Goal: Communication & Community: Connect with others

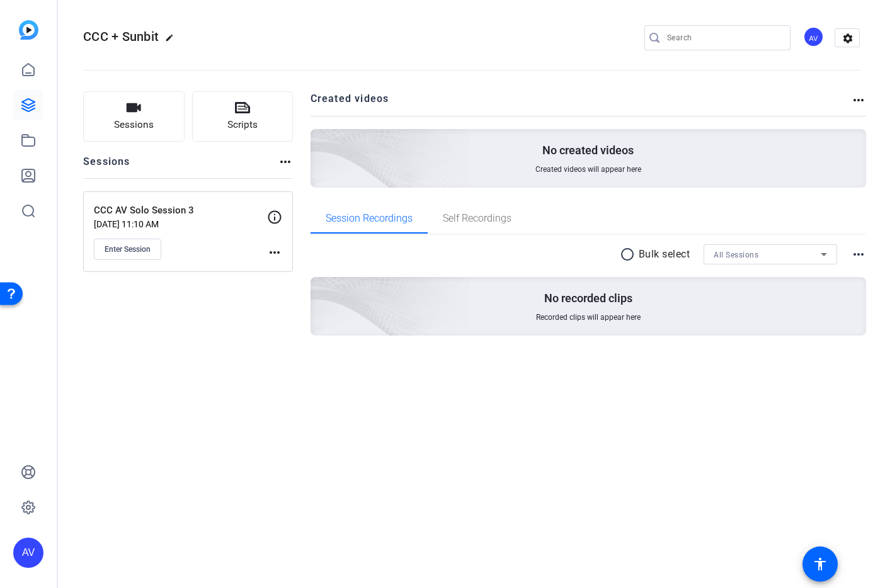
click at [517, 217] on div "Self Recordings" at bounding box center [476, 218] width 99 height 30
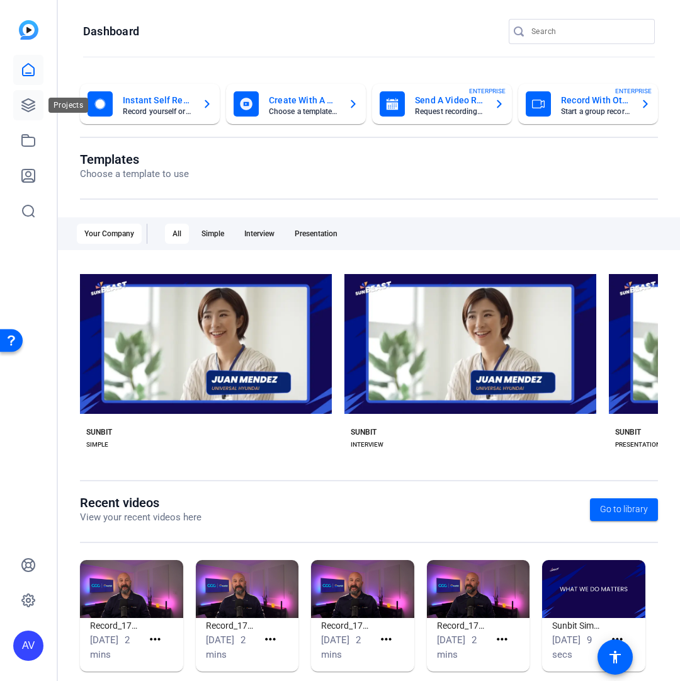
click at [30, 101] on icon at bounding box center [28, 105] width 15 height 15
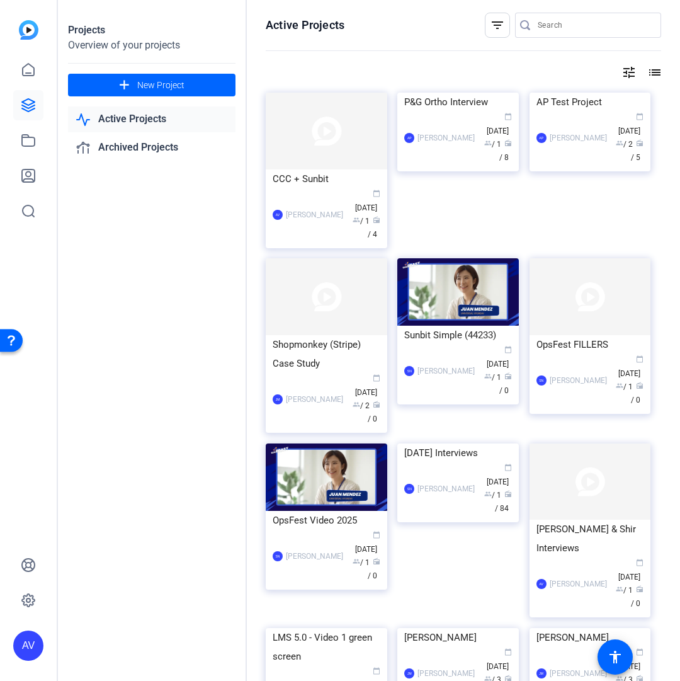
click at [293, 108] on img at bounding box center [327, 131] width 122 height 77
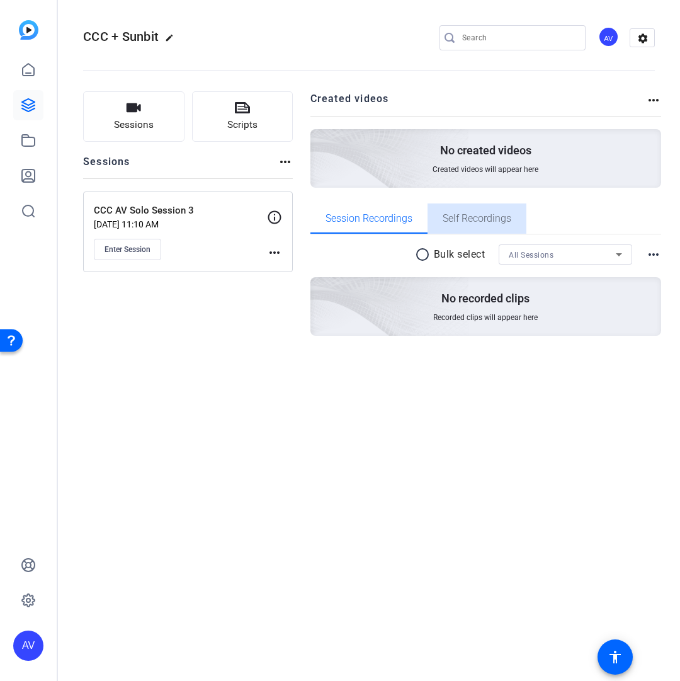
click at [466, 205] on span "Self Recordings" at bounding box center [477, 218] width 69 height 30
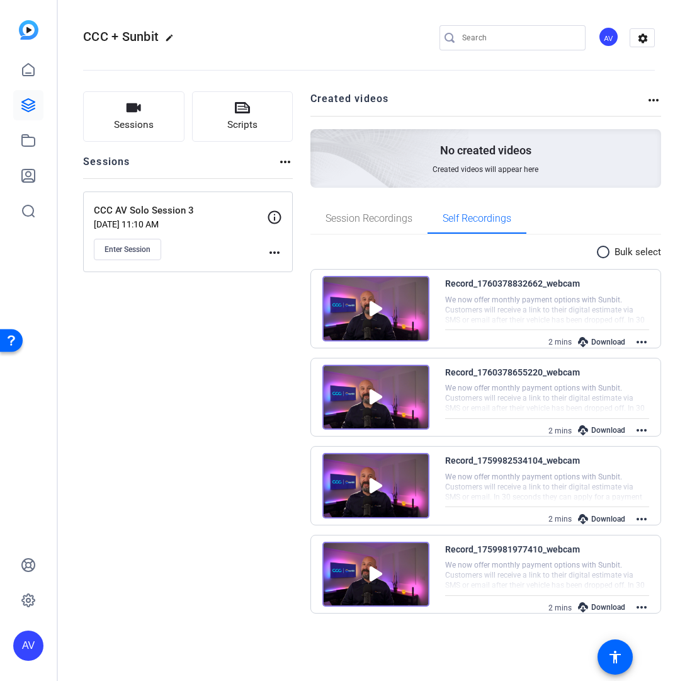
click at [599, 246] on mat-icon "radio_button_unchecked" at bounding box center [605, 251] width 19 height 15
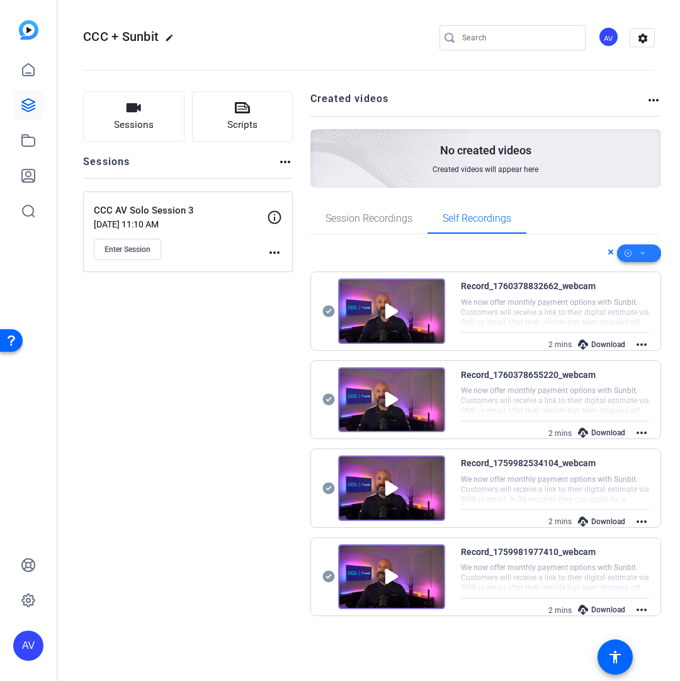
click at [635, 252] on span at bounding box center [639, 253] width 44 height 30
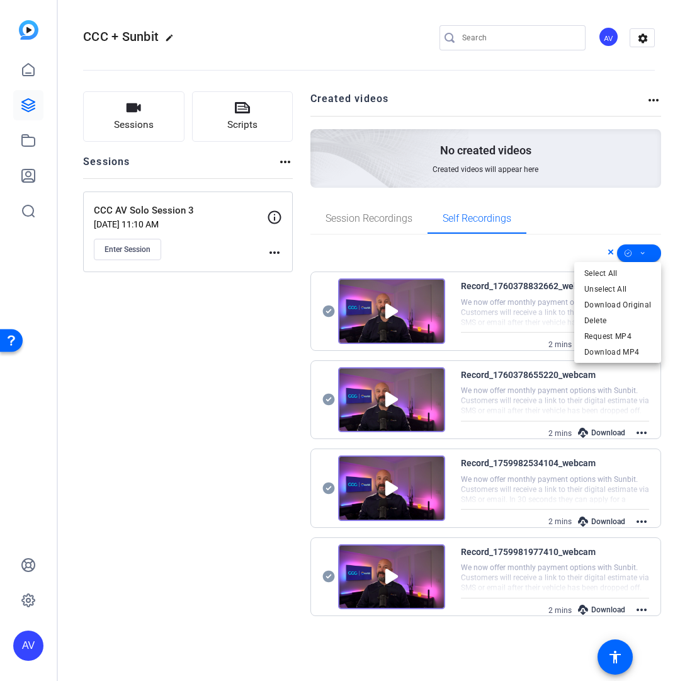
click at [546, 253] on div at bounding box center [340, 340] width 680 height 681
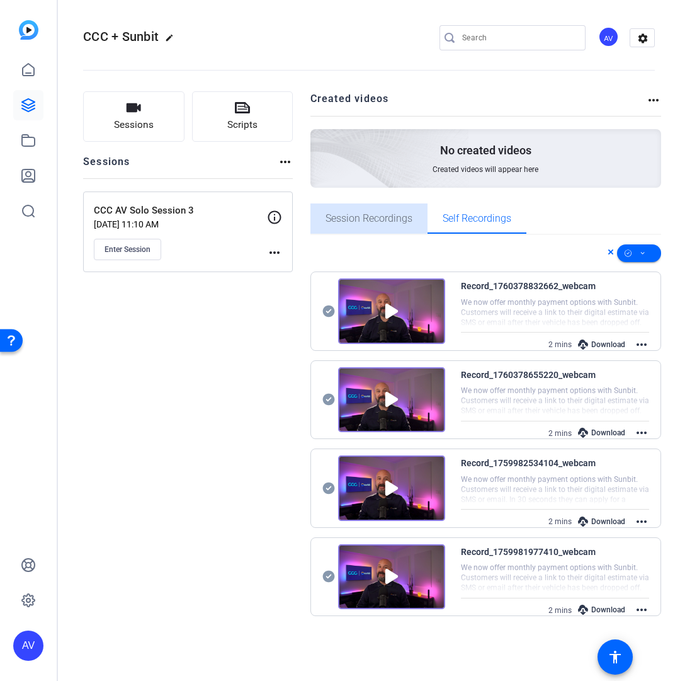
click at [383, 221] on span "Session Recordings" at bounding box center [368, 218] width 87 height 10
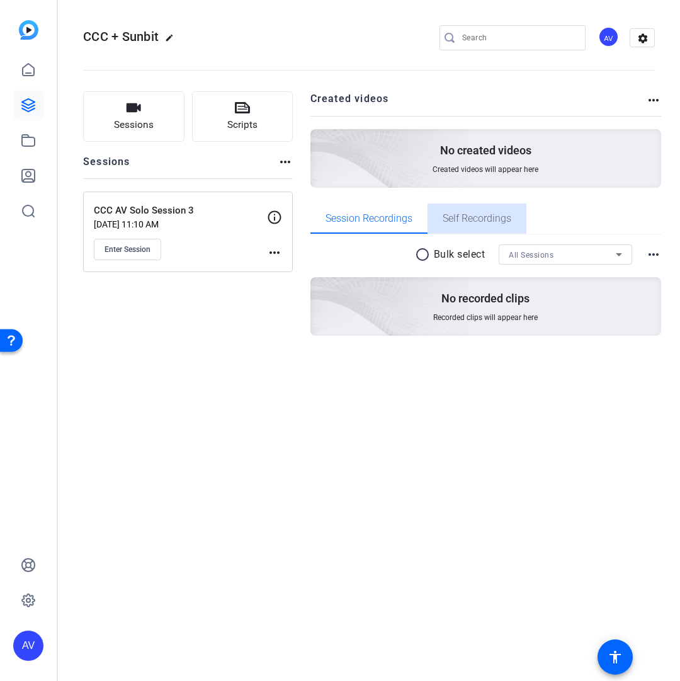
click at [490, 217] on span "Self Recordings" at bounding box center [477, 218] width 69 height 10
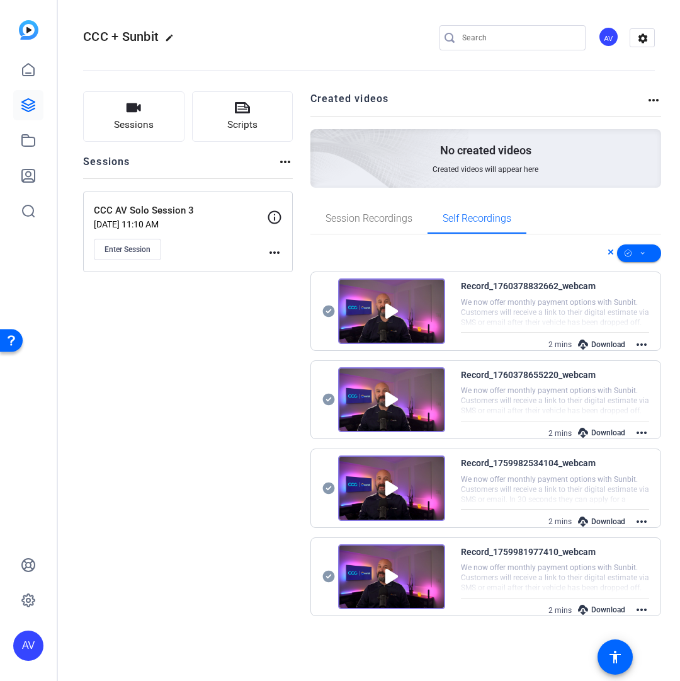
drag, startPoint x: 608, startPoint y: 252, endPoint x: 611, endPoint y: 278, distance: 26.6
click at [608, 252] on icon at bounding box center [611, 251] width 6 height 15
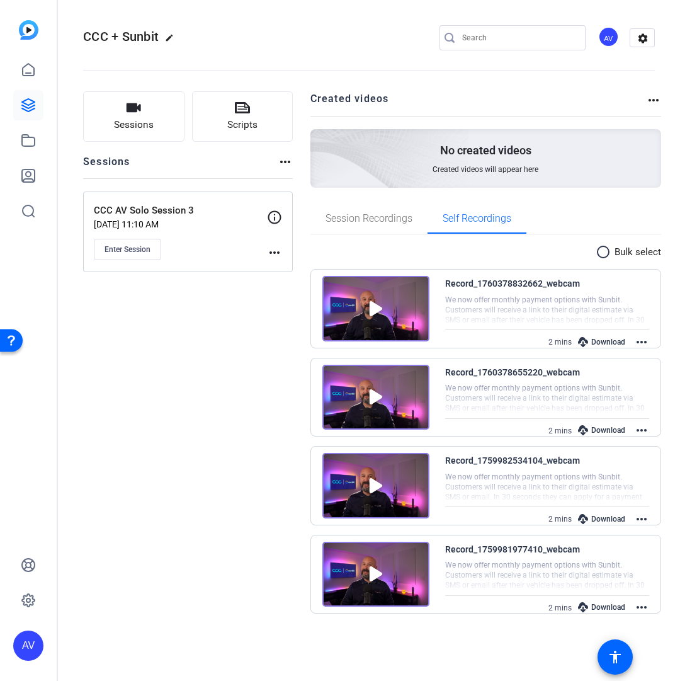
click at [643, 341] on mat-icon "more_horiz" at bounding box center [641, 341] width 15 height 15
click at [638, 431] on div at bounding box center [340, 340] width 680 height 681
click at [643, 431] on mat-icon "more_horiz" at bounding box center [641, 429] width 15 height 15
click at [643, 518] on div at bounding box center [340, 340] width 680 height 681
click at [641, 518] on mat-icon "more_horiz" at bounding box center [641, 518] width 15 height 15
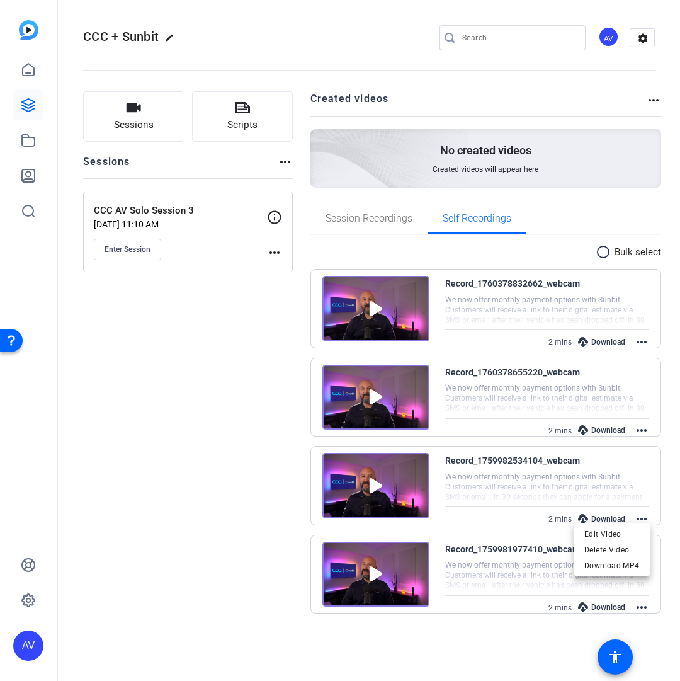
click at [643, 611] on div at bounding box center [340, 340] width 680 height 681
click at [642, 608] on mat-icon "more_horiz" at bounding box center [641, 606] width 15 height 15
click at [340, 203] on div at bounding box center [340, 340] width 680 height 681
click at [137, 251] on span "Enter Session" at bounding box center [128, 249] width 46 height 10
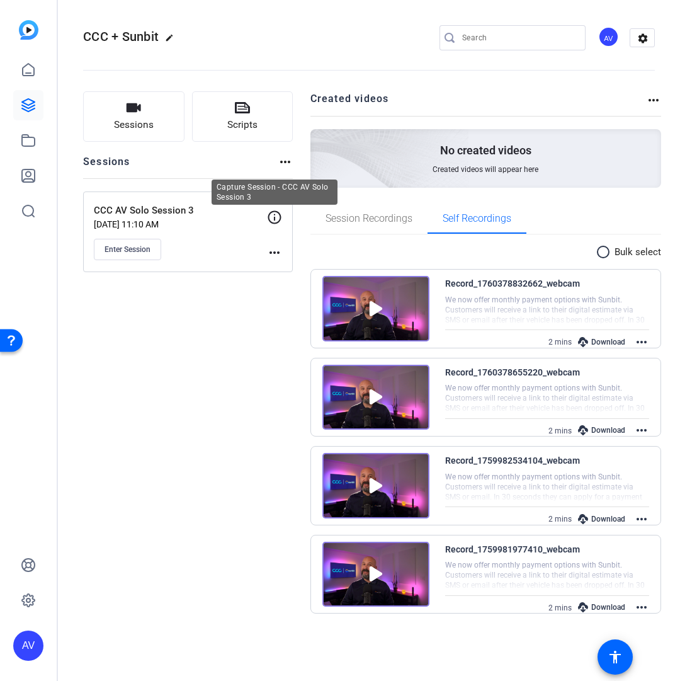
click at [278, 220] on icon at bounding box center [274, 217] width 15 height 15
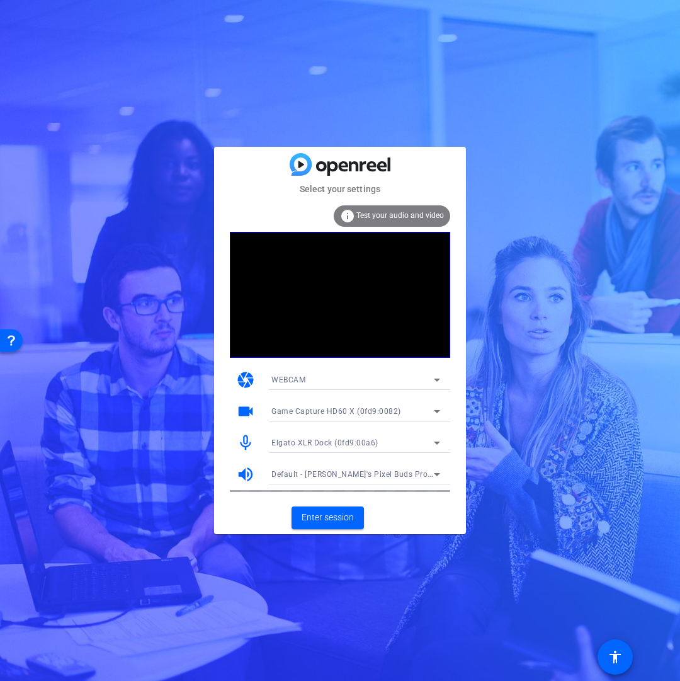
click at [412, 222] on div "info Test your audio and video" at bounding box center [392, 215] width 116 height 21
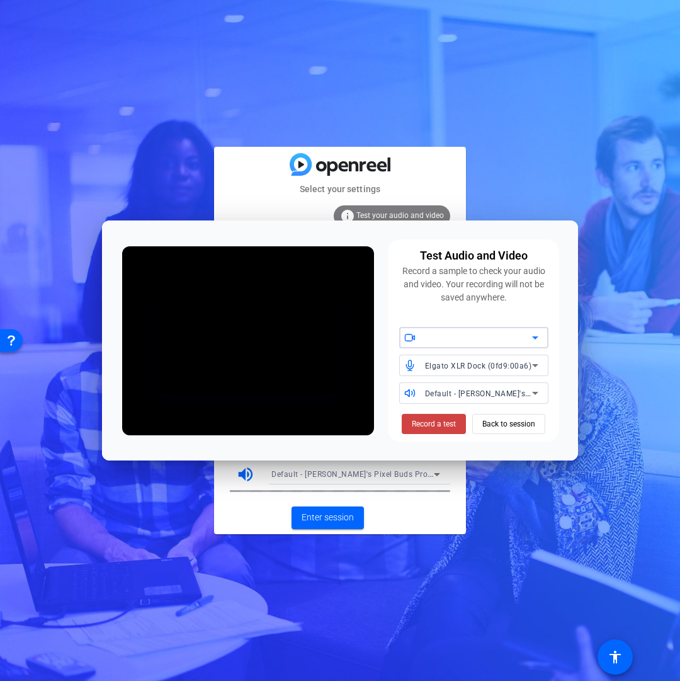
click at [461, 330] on div at bounding box center [478, 337] width 107 height 15
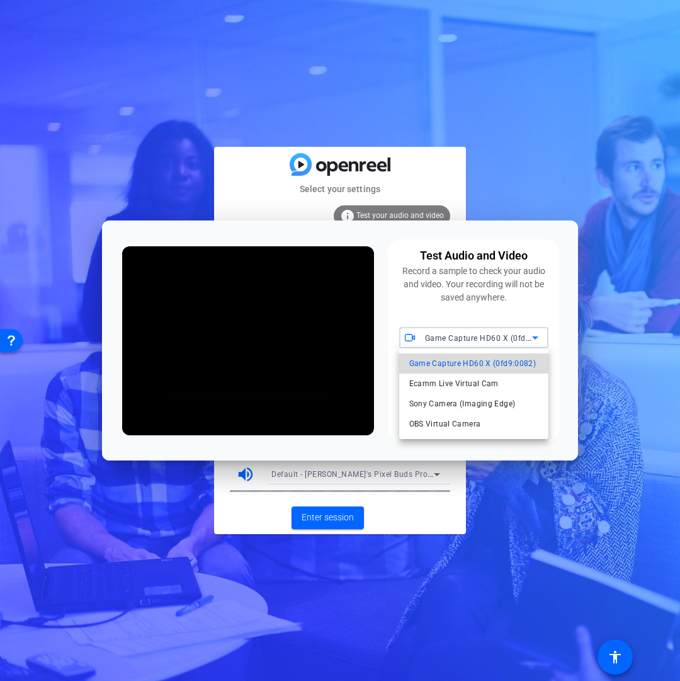
click at [457, 356] on span "Game Capture HD60 X (0fd9:0082)" at bounding box center [472, 363] width 127 height 15
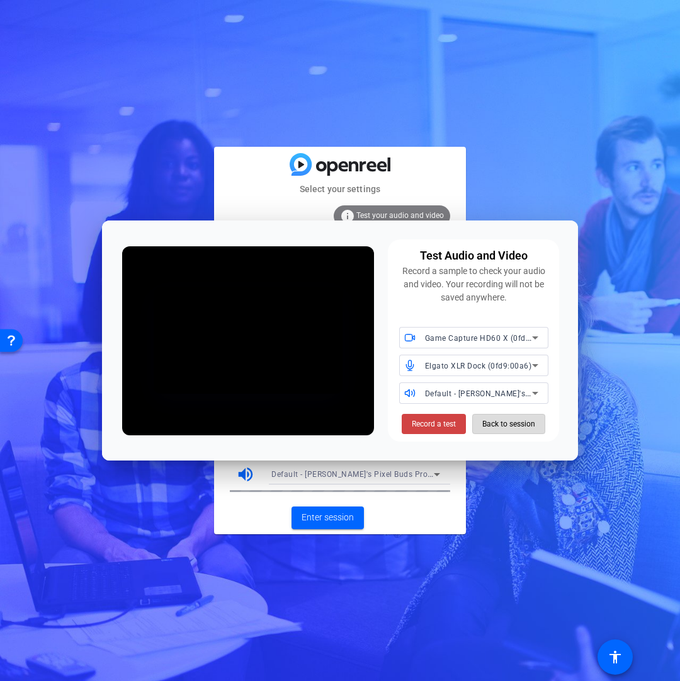
click at [497, 427] on span "Back to session" at bounding box center [508, 424] width 53 height 24
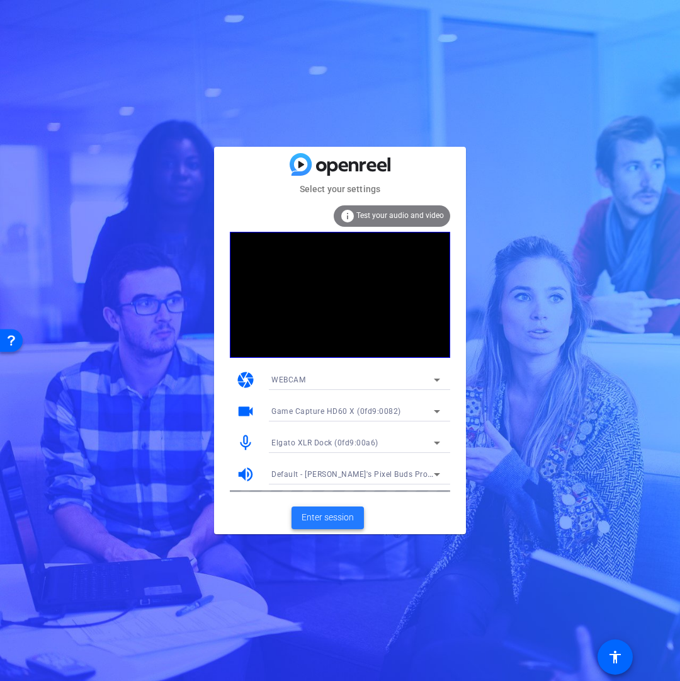
click at [324, 523] on span "Enter session" at bounding box center [328, 517] width 52 height 13
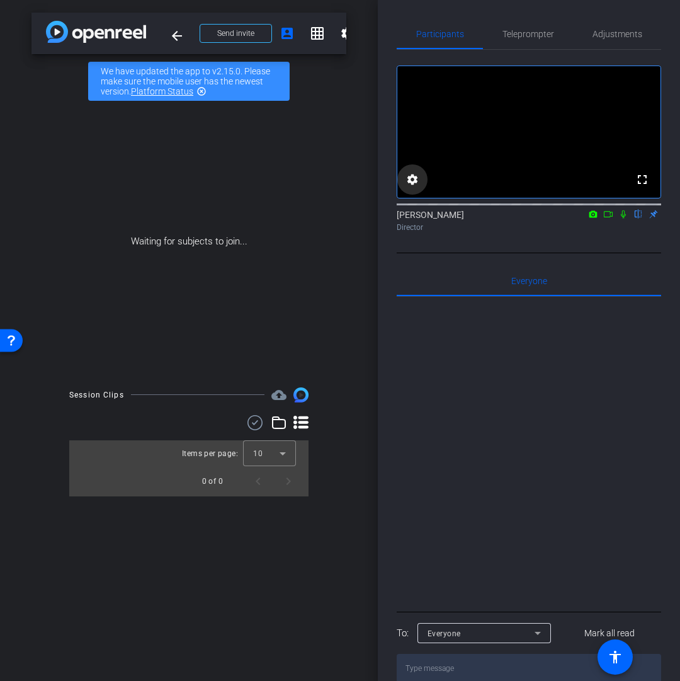
click at [416, 187] on mat-icon "settings" at bounding box center [412, 179] width 15 height 15
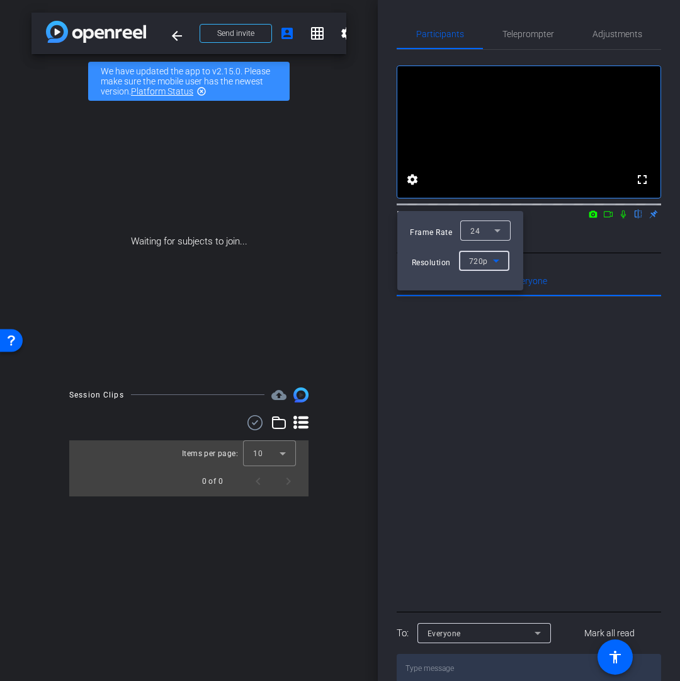
click at [483, 257] on span "720p" at bounding box center [478, 261] width 19 height 9
click at [480, 310] on span "1080p" at bounding box center [479, 305] width 23 height 15
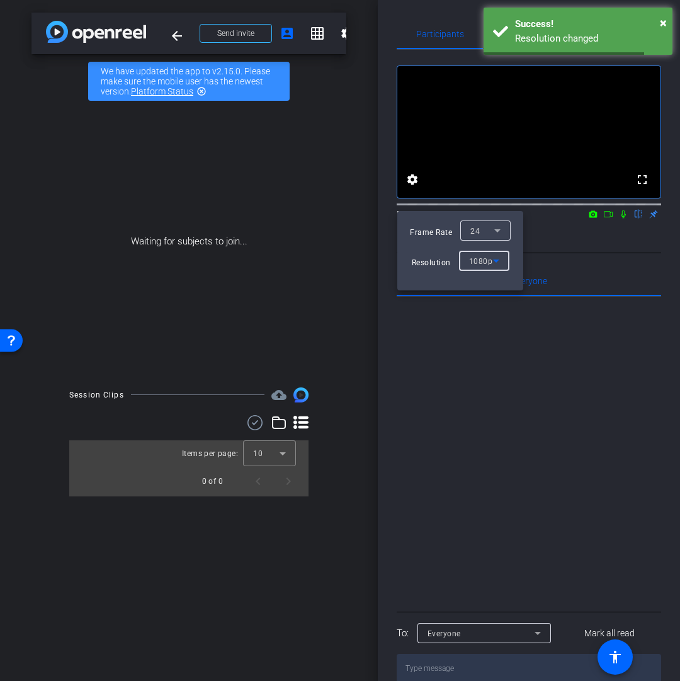
click at [489, 263] on icon at bounding box center [496, 260] width 15 height 15
click at [596, 254] on div at bounding box center [340, 340] width 680 height 681
click at [554, 237] on div at bounding box center [340, 340] width 680 height 681
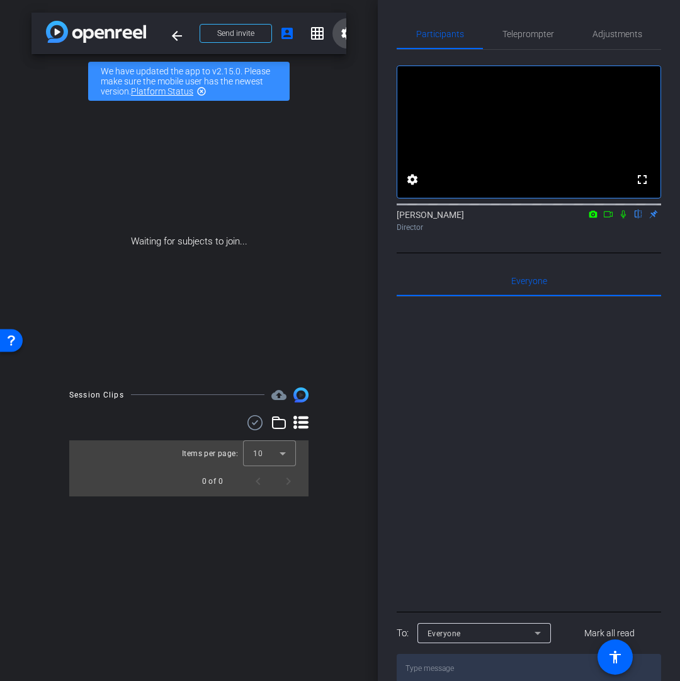
click at [344, 39] on mat-icon "settings" at bounding box center [347, 33] width 15 height 15
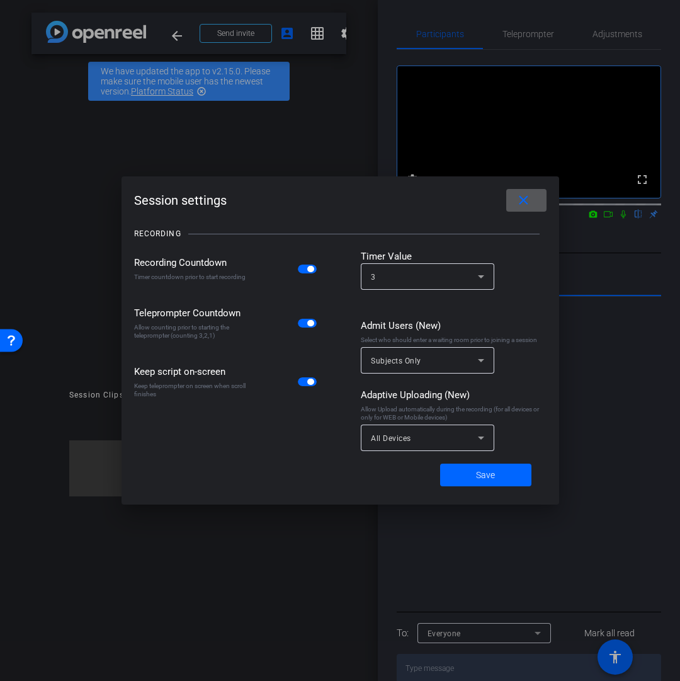
click at [517, 206] on mat-icon "close" at bounding box center [524, 201] width 16 height 16
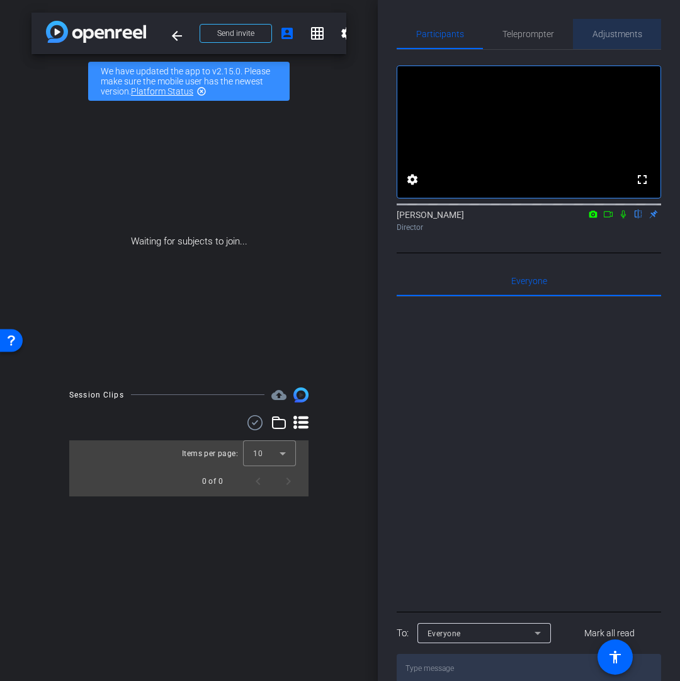
click at [604, 45] on span "Adjustments" at bounding box center [617, 34] width 50 height 30
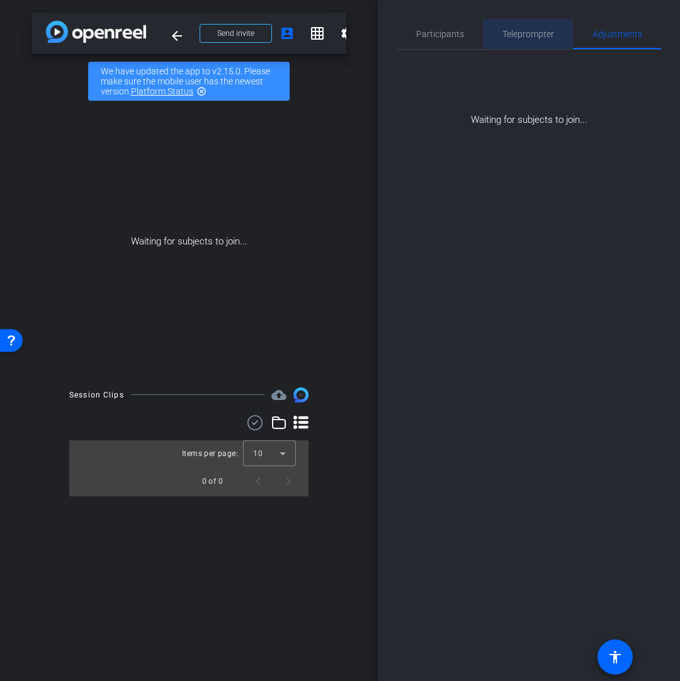
click at [540, 41] on span "Teleprompter" at bounding box center [528, 34] width 52 height 30
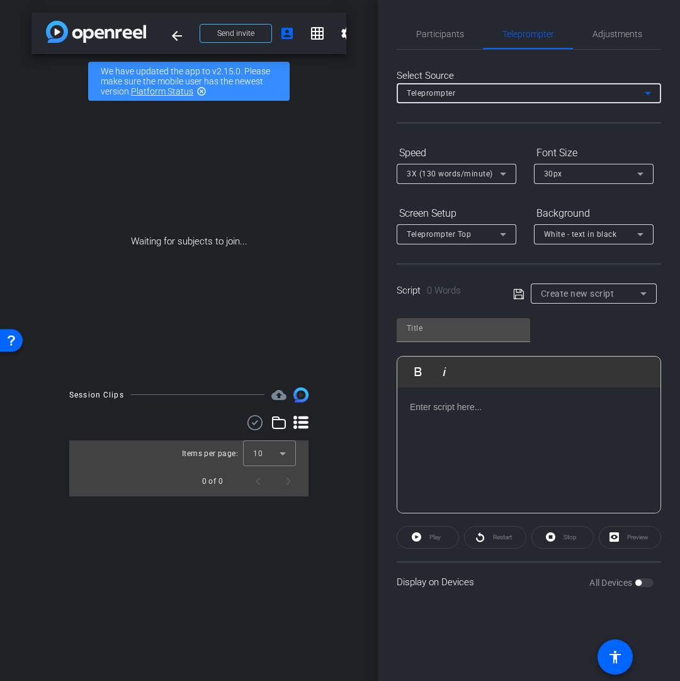
click at [446, 86] on div "Teleprompter" at bounding box center [526, 93] width 238 height 16
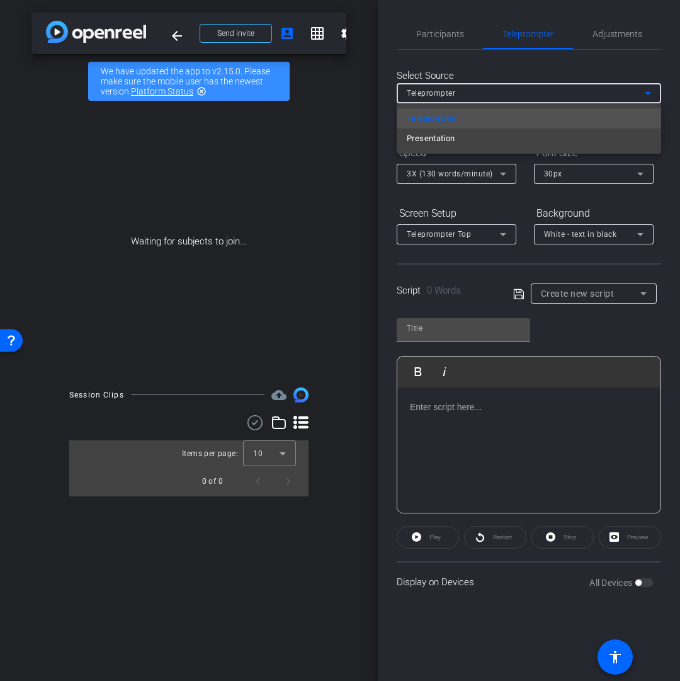
click at [441, 61] on div at bounding box center [340, 340] width 680 height 681
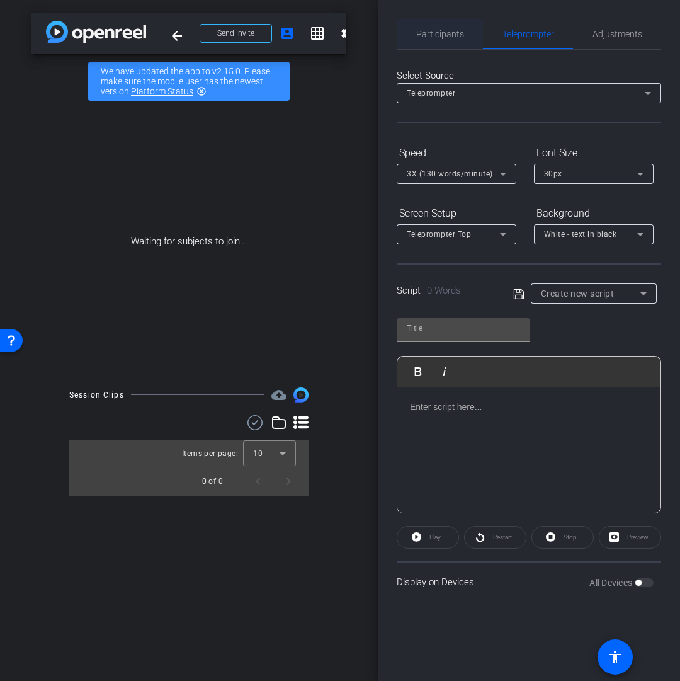
click at [434, 36] on span "Participants" at bounding box center [440, 34] width 48 height 9
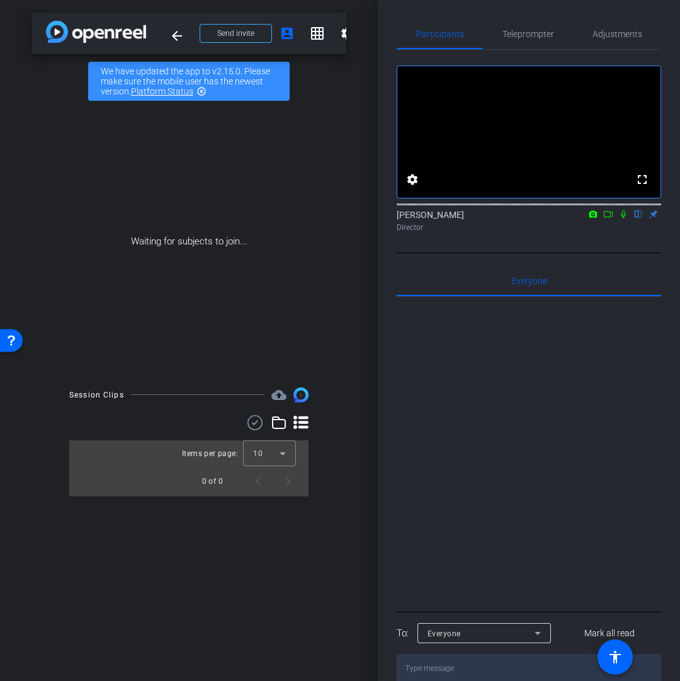
click at [636, 219] on mat-icon "flip" at bounding box center [638, 213] width 15 height 11
click at [625, 218] on icon at bounding box center [623, 214] width 5 height 8
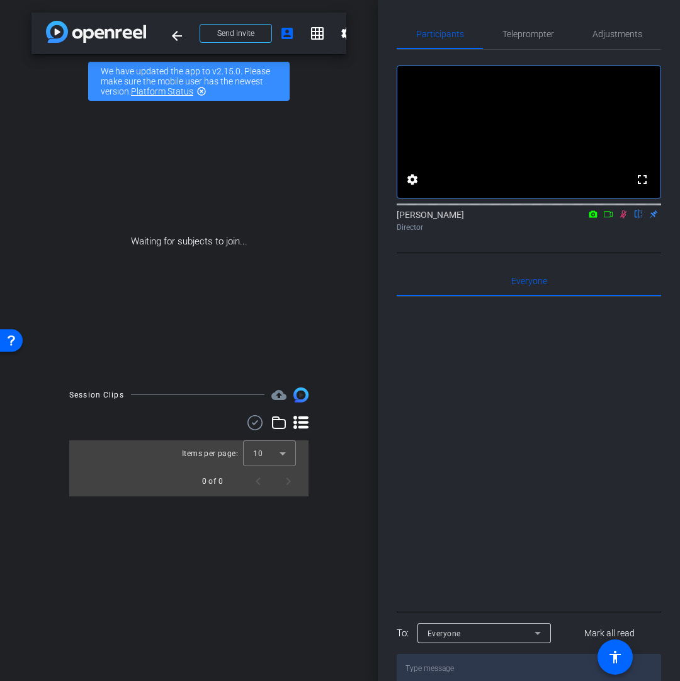
click at [625, 218] on icon at bounding box center [623, 214] width 7 height 8
click at [607, 218] on icon at bounding box center [608, 214] width 10 height 9
click at [623, 217] on icon at bounding box center [622, 213] width 7 height 7
click at [594, 217] on icon at bounding box center [593, 213] width 8 height 7
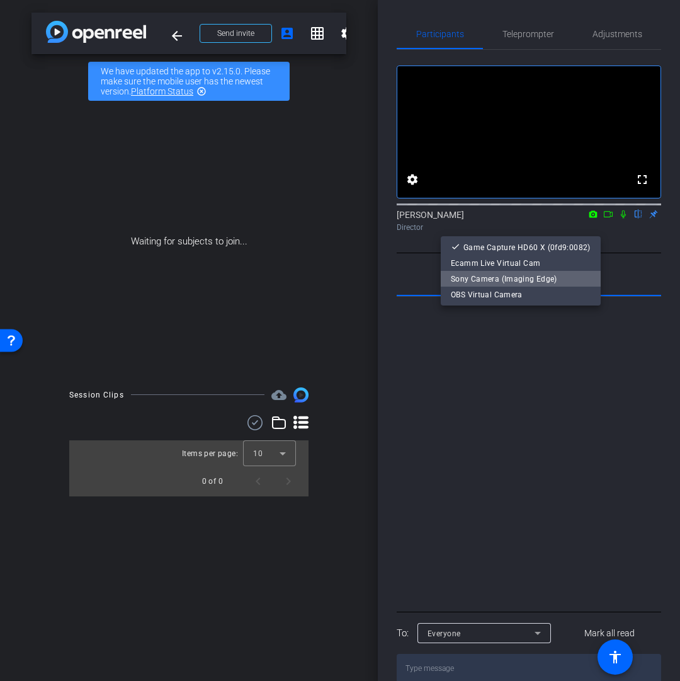
click at [537, 279] on span "Sony Camera (Imaging Edge)" at bounding box center [504, 278] width 106 height 9
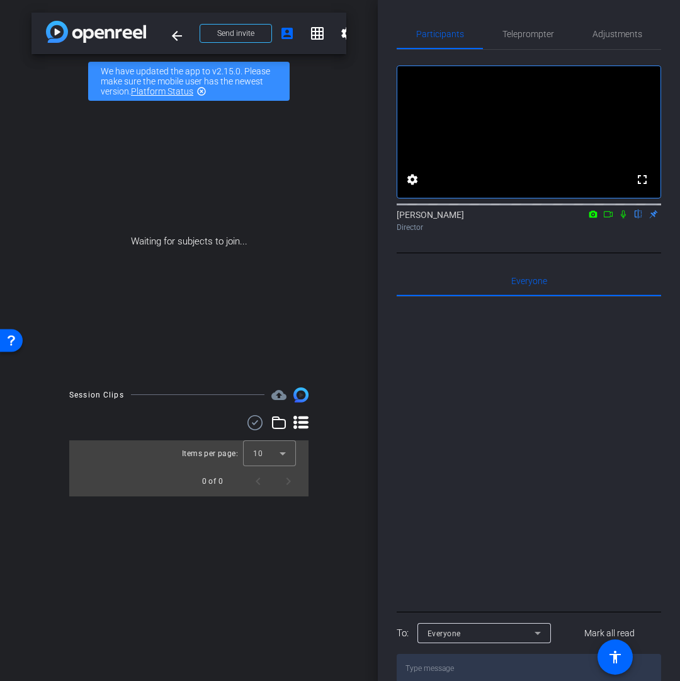
click at [586, 220] on mat-icon at bounding box center [592, 213] width 15 height 11
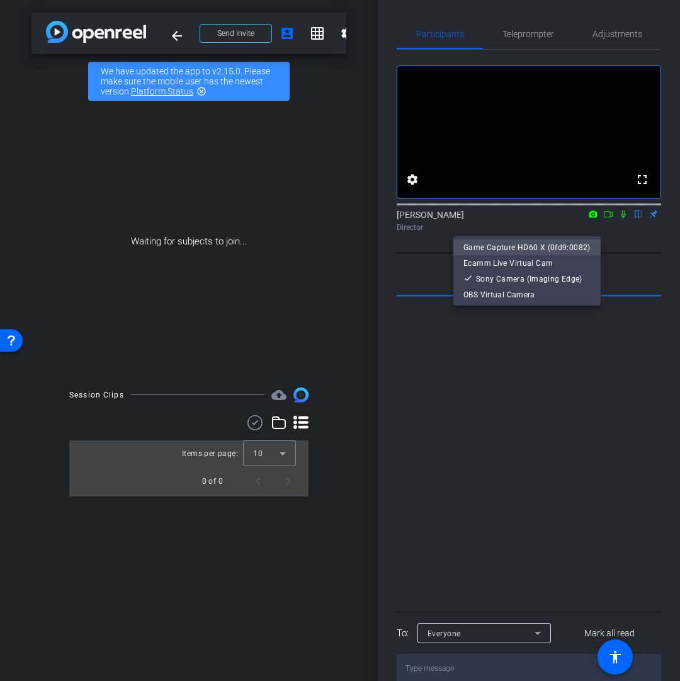
click at [573, 246] on span "Game Capture HD60 X (0fd9:0082)" at bounding box center [526, 247] width 127 height 9
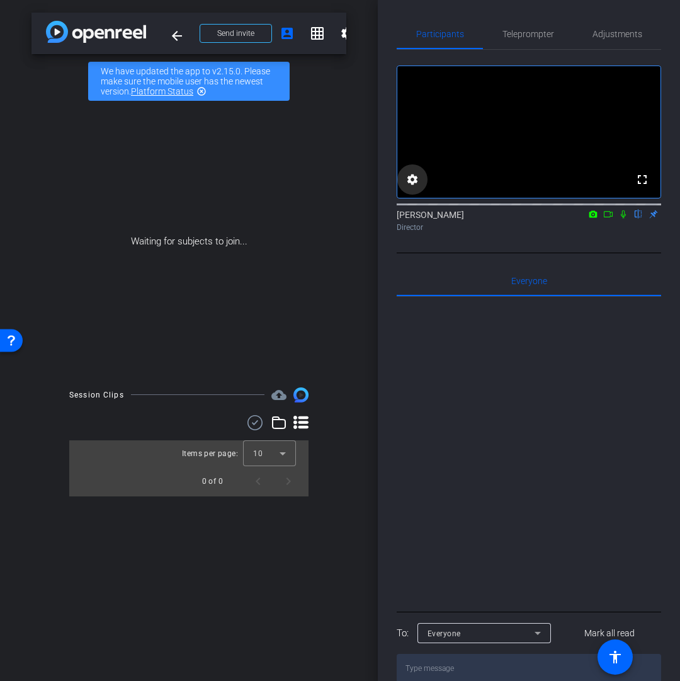
click at [414, 187] on mat-icon "settings" at bounding box center [412, 179] width 15 height 15
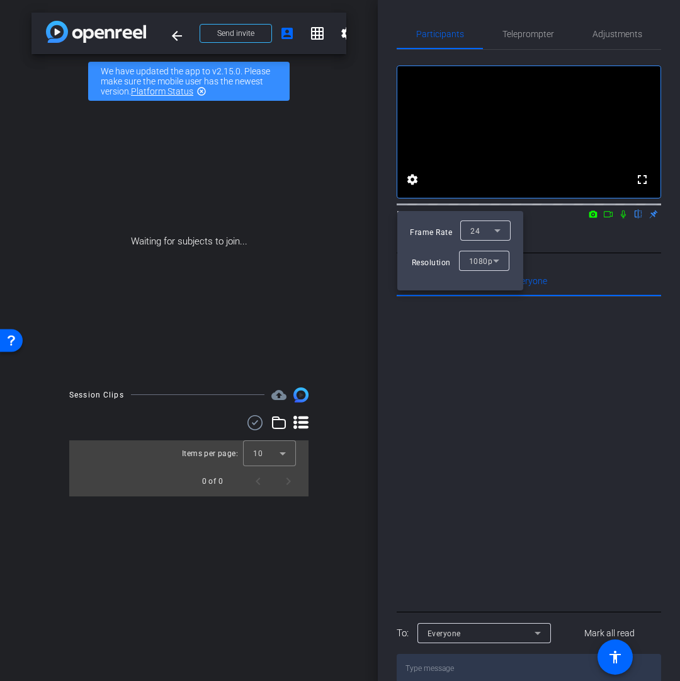
click at [551, 263] on div at bounding box center [340, 340] width 680 height 681
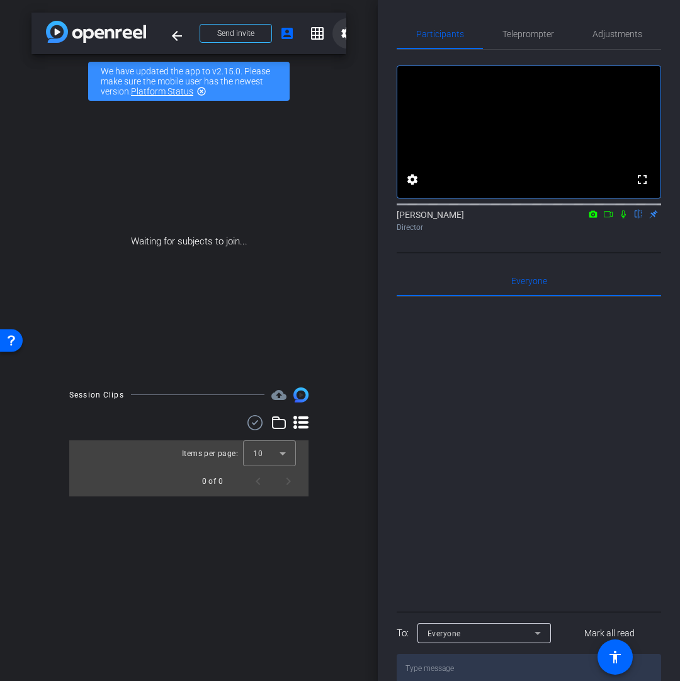
click at [333, 32] on span at bounding box center [347, 33] width 30 height 30
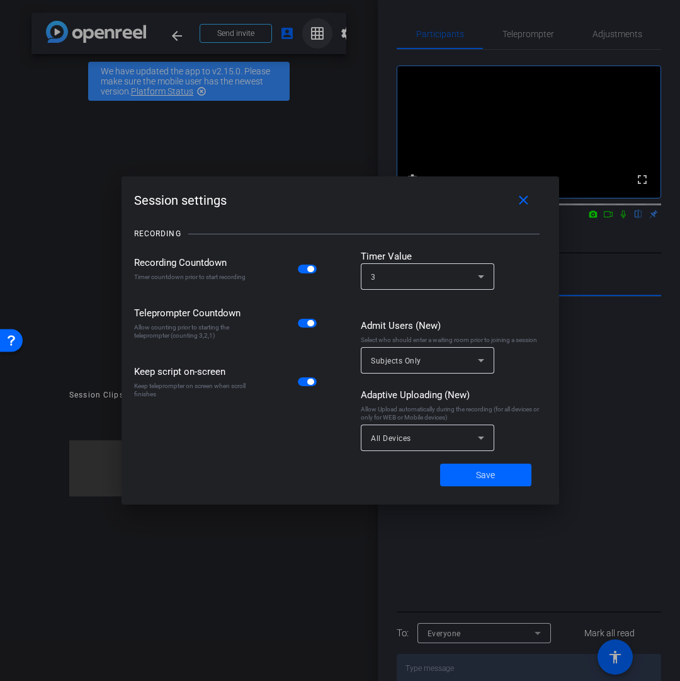
click at [328, 35] on div at bounding box center [340, 340] width 680 height 681
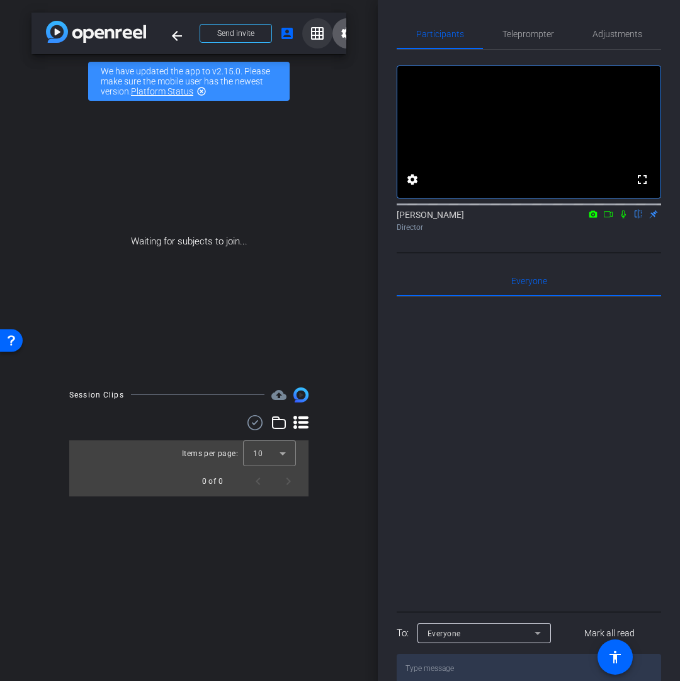
click at [322, 35] on mat-icon "grid_on" at bounding box center [317, 33] width 15 height 15
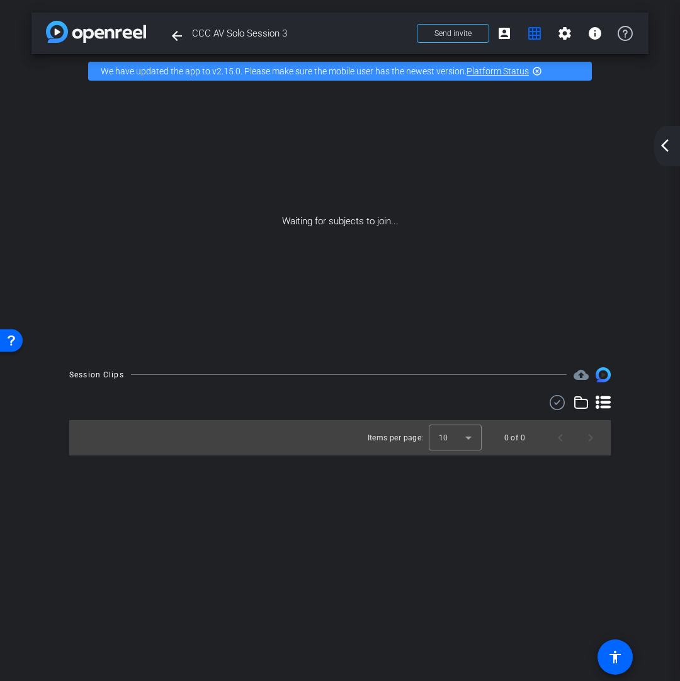
click at [602, 379] on img at bounding box center [603, 374] width 15 height 15
click at [585, 379] on mat-icon "cloud_upload" at bounding box center [581, 374] width 15 height 15
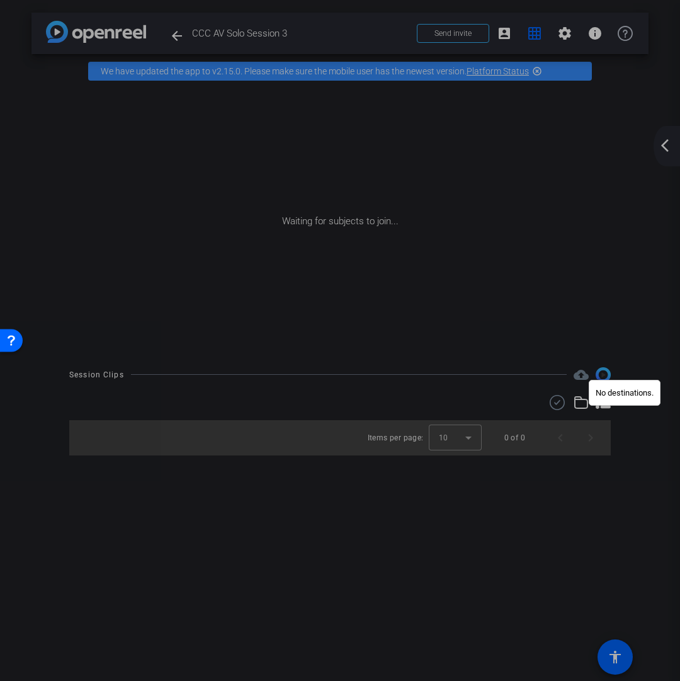
click at [584, 397] on div at bounding box center [340, 340] width 680 height 681
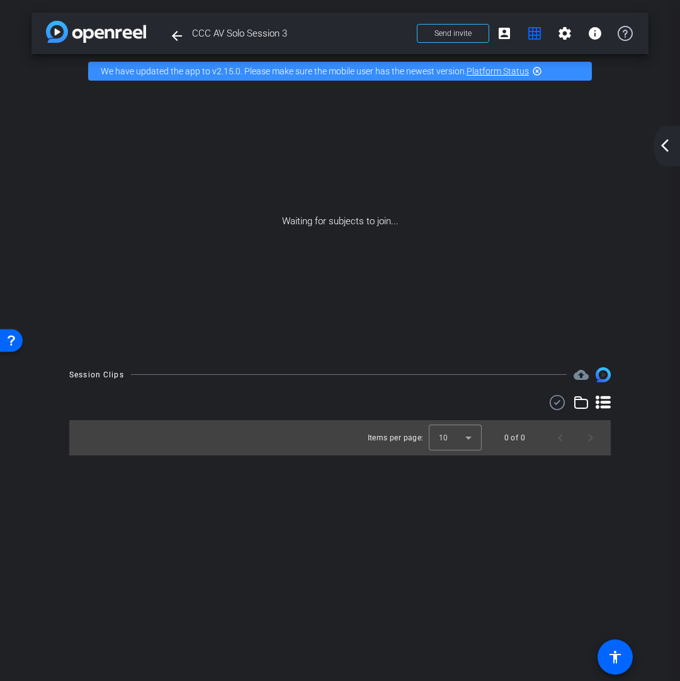
click at [581, 406] on icon at bounding box center [581, 402] width 15 height 15
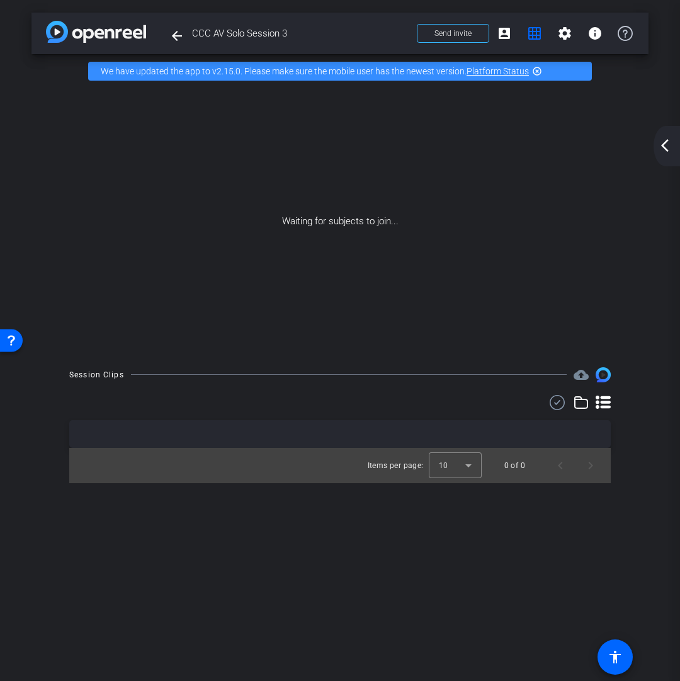
click at [592, 406] on div at bounding box center [339, 402] width 541 height 15
click at [599, 407] on icon at bounding box center [603, 402] width 15 height 15
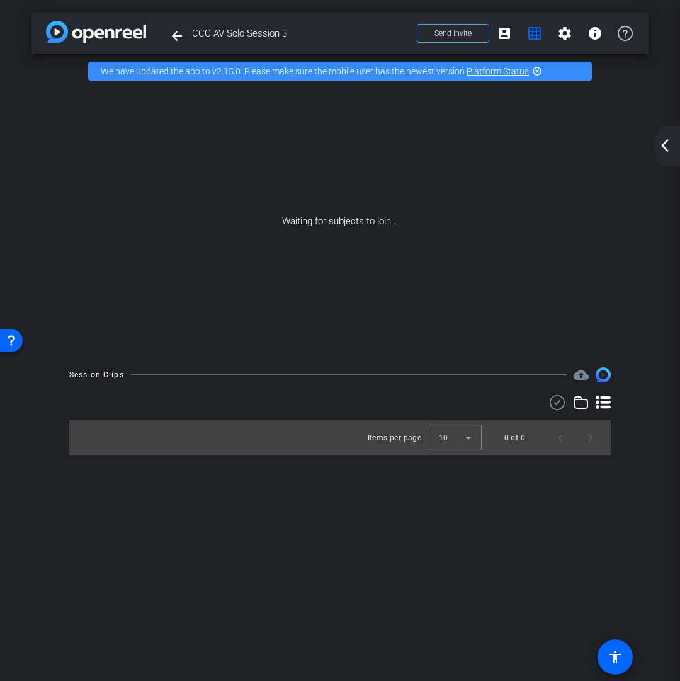
click at [663, 156] on div "arrow_back_ios_new arrow_forward_ios" at bounding box center [666, 146] width 26 height 40
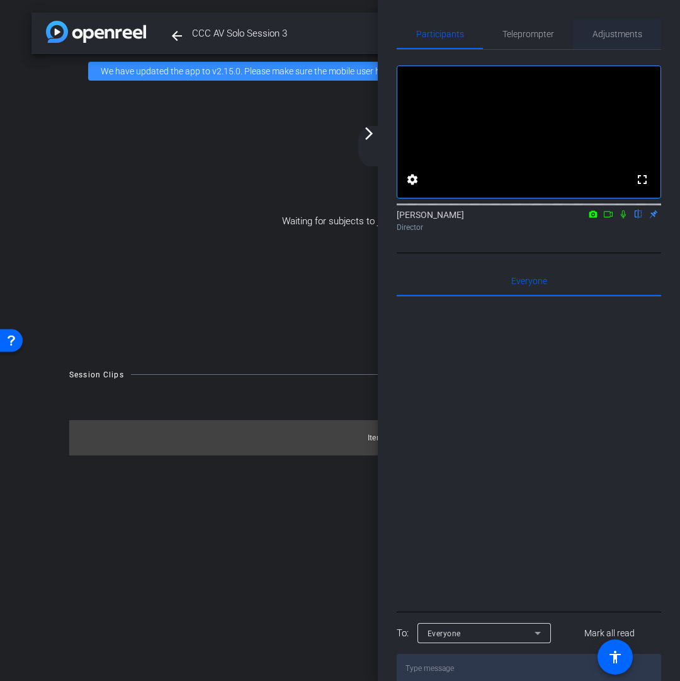
click at [626, 30] on span "Adjustments" at bounding box center [617, 34] width 50 height 9
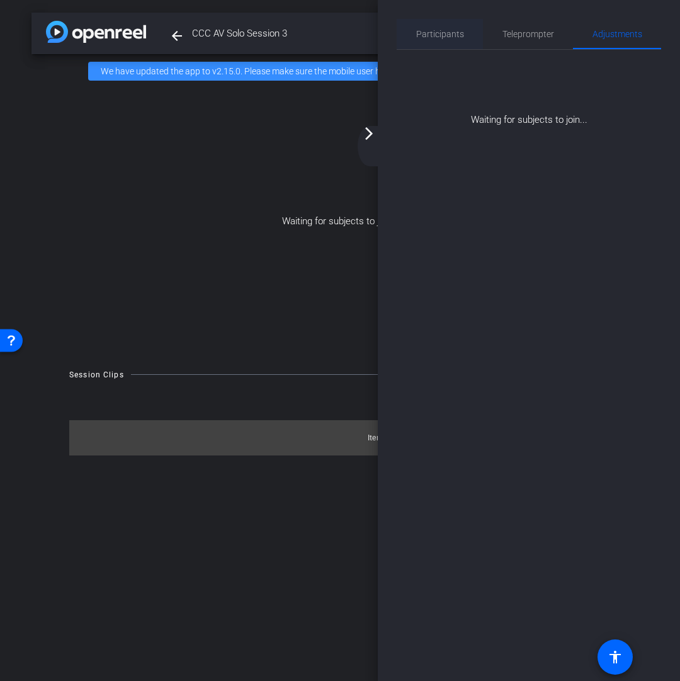
click at [463, 30] on div "Participants" at bounding box center [440, 34] width 86 height 30
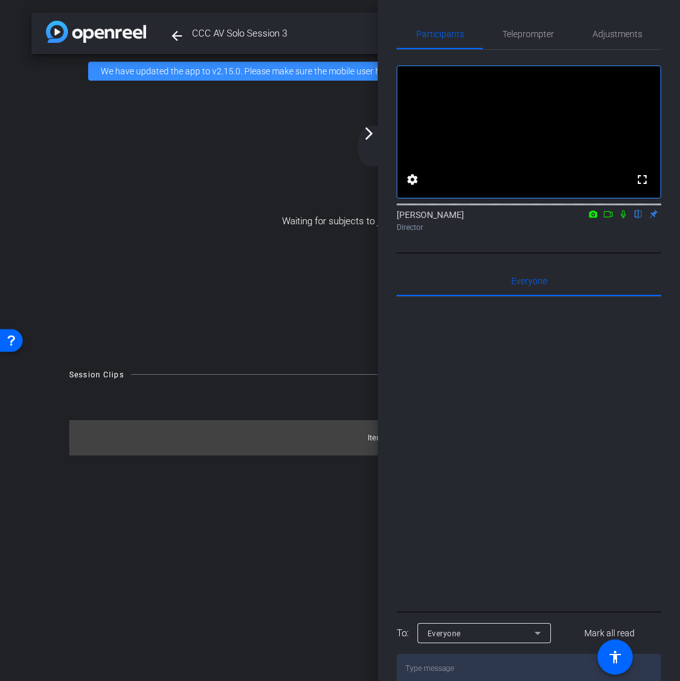
click at [367, 139] on mat-icon "arrow_forward_ios" at bounding box center [368, 133] width 15 height 15
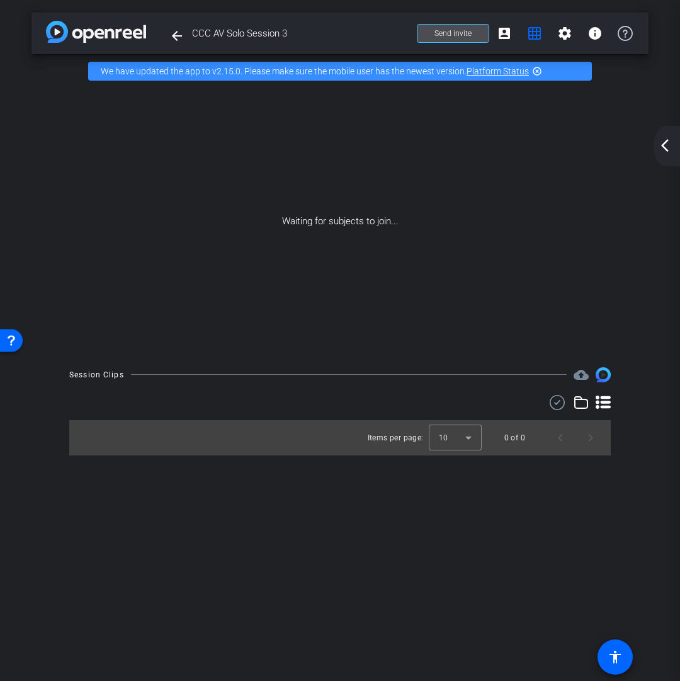
click at [443, 28] on span "Send invite" at bounding box center [452, 33] width 37 height 10
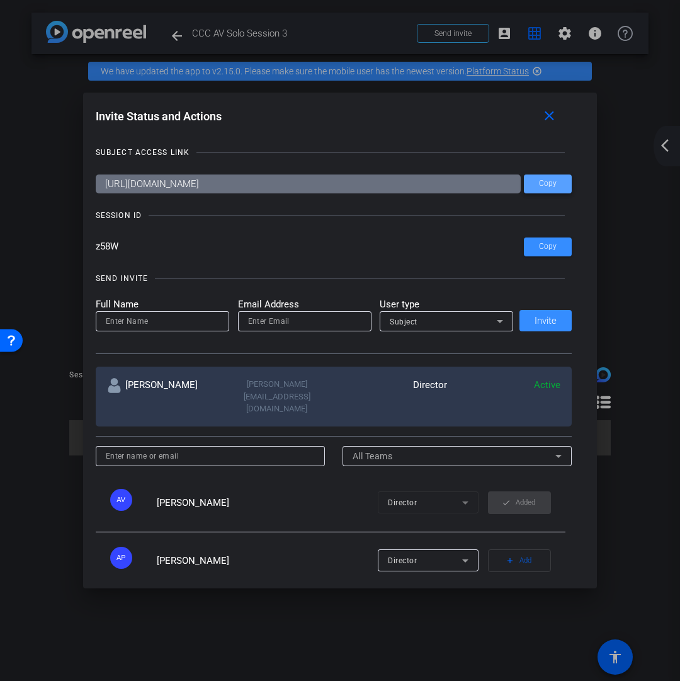
click at [534, 181] on span at bounding box center [548, 184] width 48 height 30
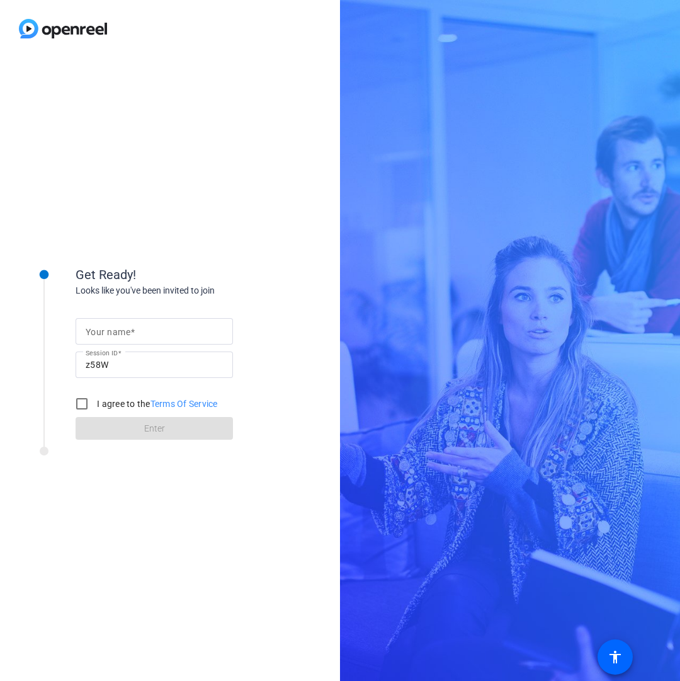
click at [182, 344] on div at bounding box center [154, 351] width 157 height 14
click at [177, 331] on input "Your name" at bounding box center [154, 331] width 137 height 15
type input "[PERSON_NAME] Filming"
click at [105, 403] on label "I agree to the Terms Of Service" at bounding box center [155, 403] width 123 height 13
click at [94, 403] on input "I agree to the Terms Of Service" at bounding box center [81, 403] width 25 height 25
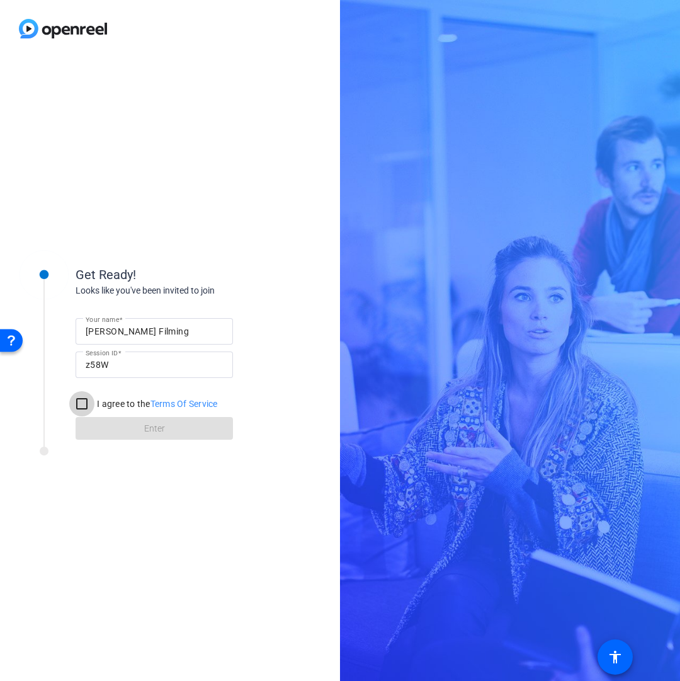
checkbox input "true"
click at [130, 431] on span at bounding box center [154, 428] width 157 height 30
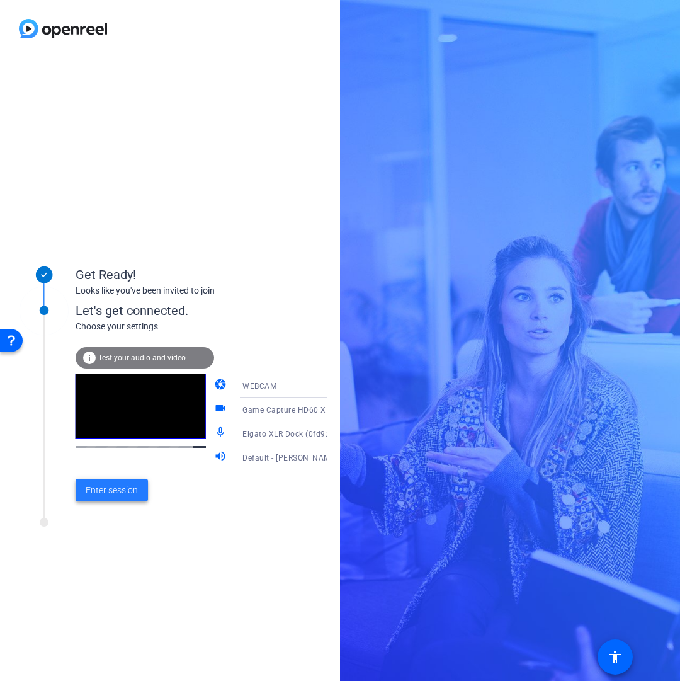
click at [127, 499] on span at bounding box center [112, 490] width 72 height 30
